Goal: Entertainment & Leisure: Consume media (video, audio)

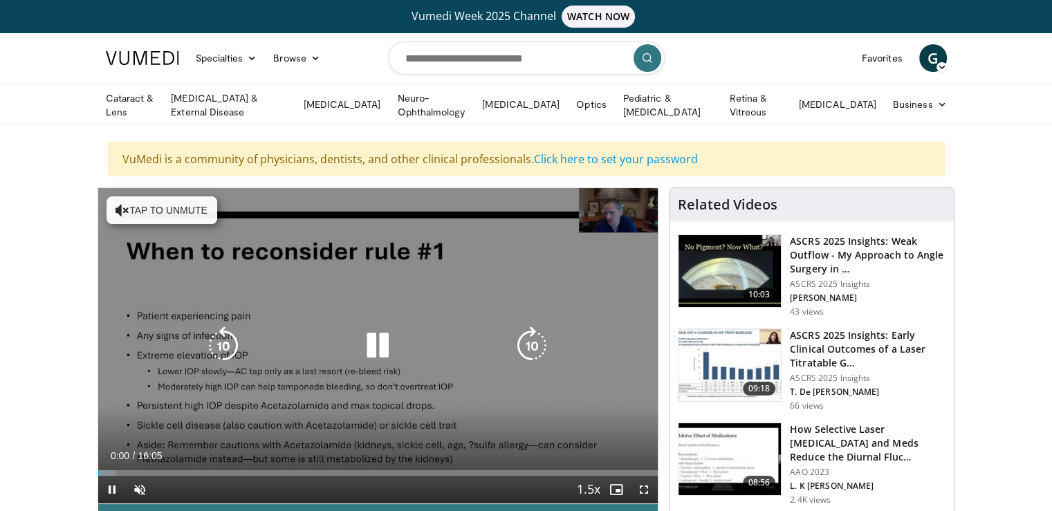
click at [167, 205] on button "Tap to unmute" at bounding box center [162, 210] width 111 height 28
click at [376, 342] on icon "Video Player" at bounding box center [377, 345] width 39 height 39
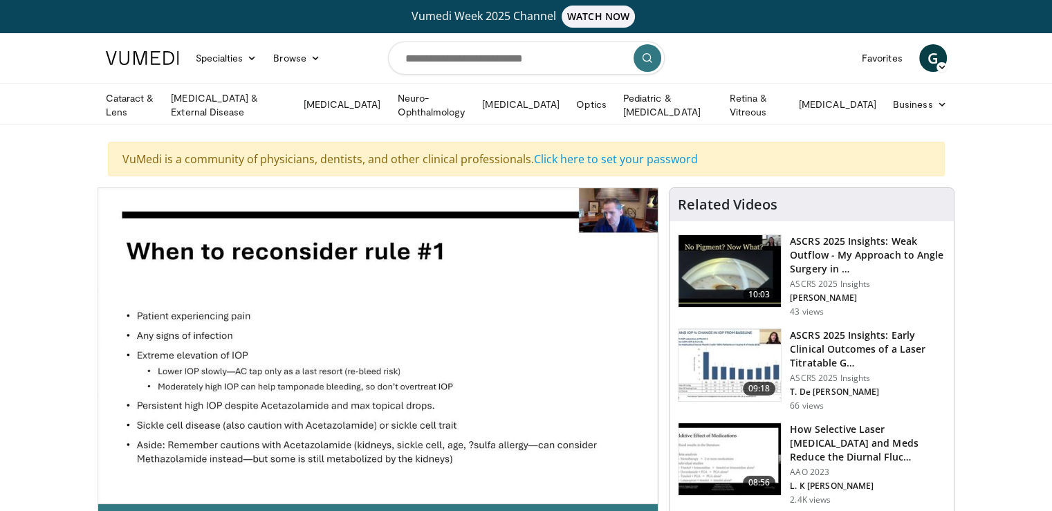
scroll to position [69, 0]
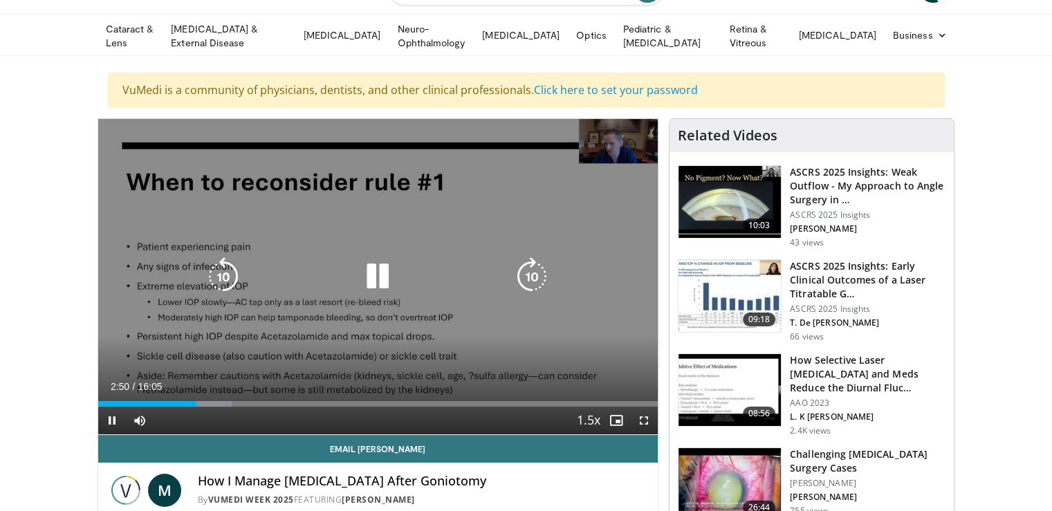
click at [385, 275] on icon "Video Player" at bounding box center [377, 276] width 39 height 39
